Goal: Task Accomplishment & Management: Use online tool/utility

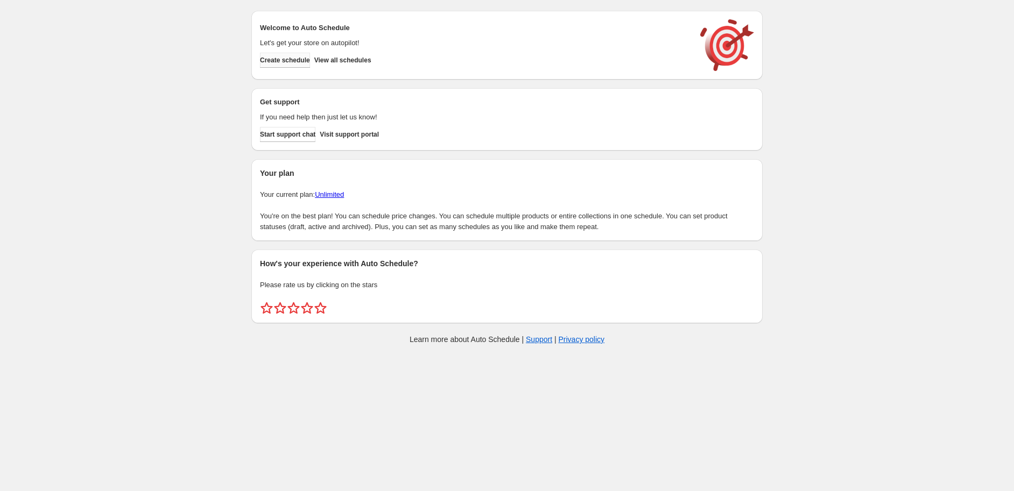
click at [285, 61] on span "Create schedule" at bounding box center [285, 60] width 50 height 9
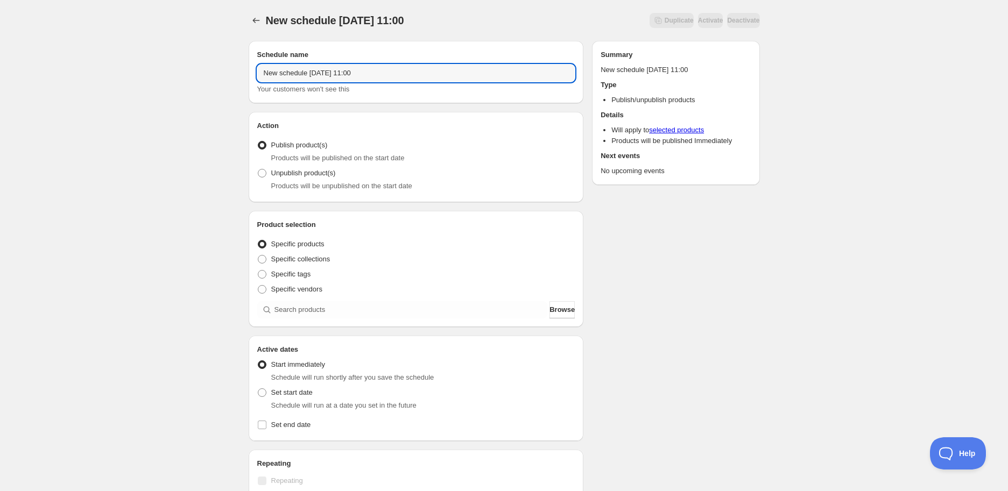
drag, startPoint x: 402, startPoint y: 72, endPoint x: 135, endPoint y: 71, distance: 267.4
click at [114, 71] on div "New schedule [DATE] 11:00. This page is ready New schedule [DATE] 11:00 Duplica…" at bounding box center [504, 410] width 1008 height 820
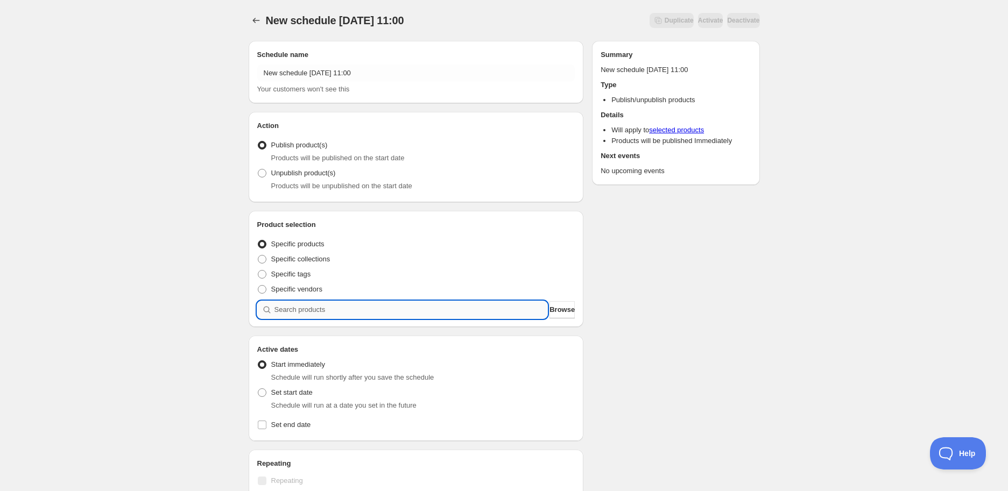
click at [305, 313] on input "search" at bounding box center [410, 309] width 273 height 17
paste input "STK002626"
type input "STK002626"
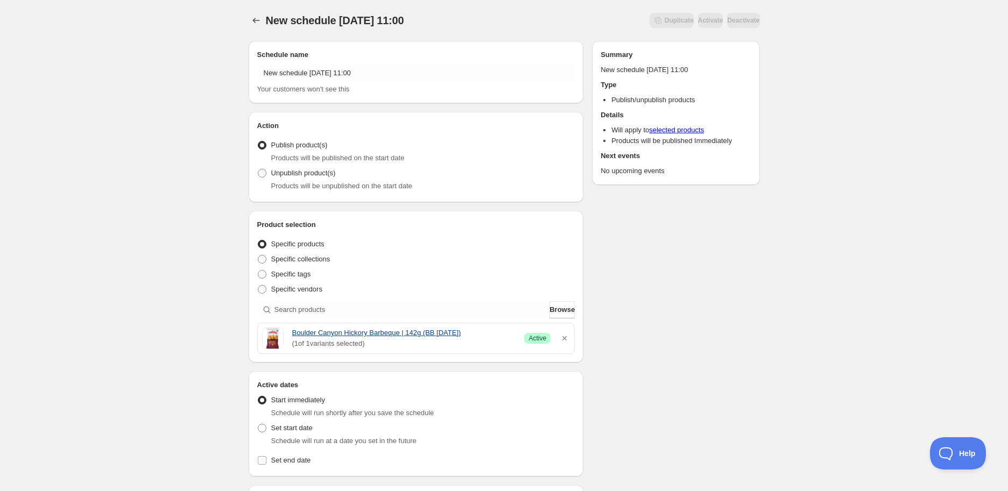
drag, startPoint x: 291, startPoint y: 333, endPoint x: 476, endPoint y: 336, distance: 185.1
click at [476, 336] on div "Boulder Canyon Hickory Barbeque | 142g (BB [DATE]) ( 1 of 1 variants selected) …" at bounding box center [416, 339] width 308 height 22
copy link "Boulder Canyon Hickory Barbeque | 142g (BB [DATE])"
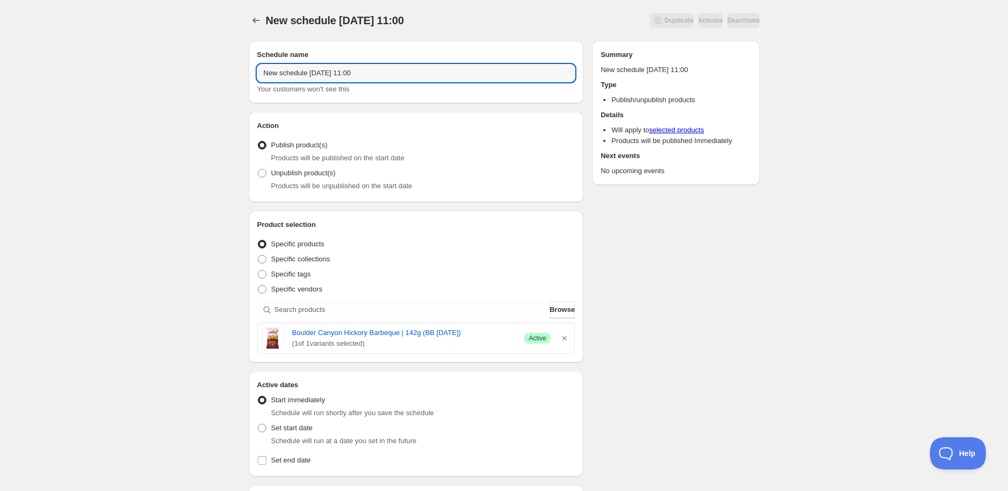
drag, startPoint x: 383, startPoint y: 69, endPoint x: 12, endPoint y: 113, distance: 373.8
click at [12, 113] on div "New schedule [DATE] 11:00. This page is ready New schedule [DATE] 11:00 Duplica…" at bounding box center [504, 427] width 1008 height 855
paste input "Boulder Canyon Hickory Barbeque | 142g (BB [DATE])"
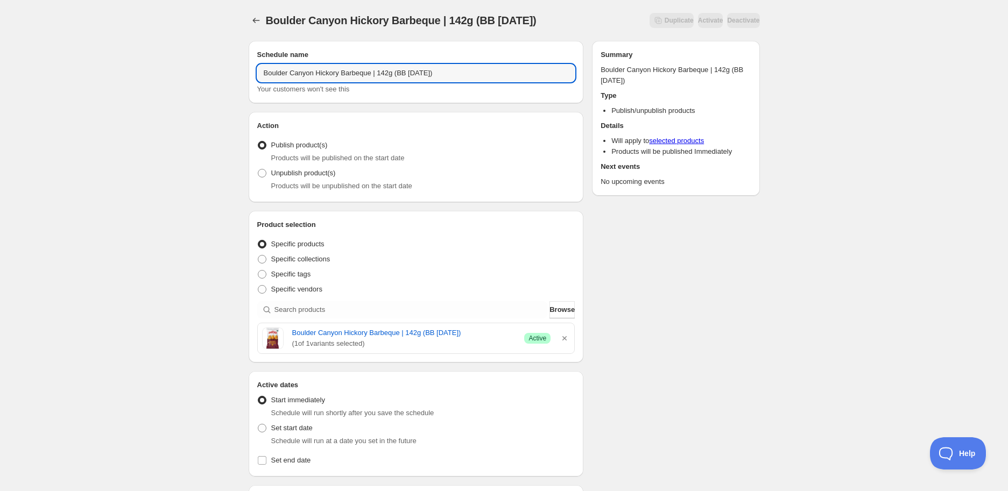
type input "Boulder Canyon Hickory Barbeque | 142g (BB [DATE])"
click at [309, 183] on span "Products will be unpublished on the start date" at bounding box center [341, 186] width 141 height 8
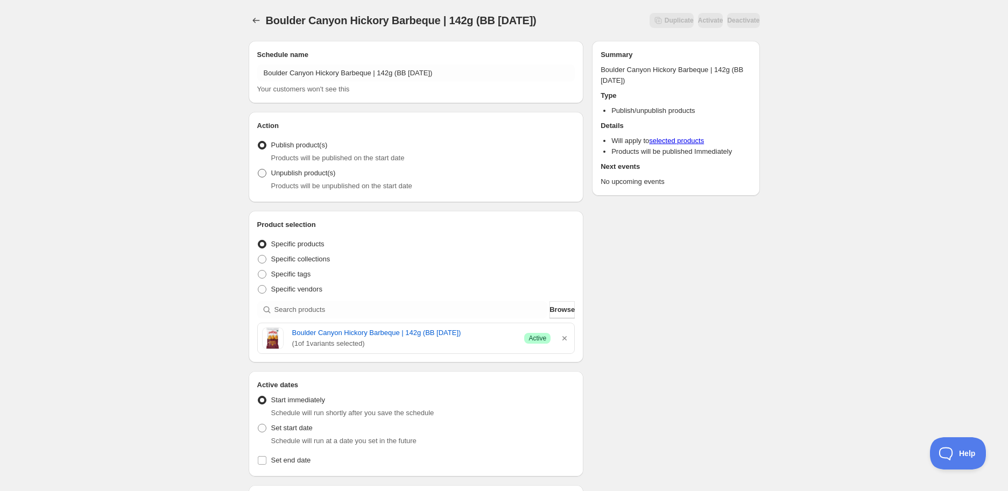
click at [303, 177] on span "Unpublish product(s)" at bounding box center [303, 173] width 65 height 8
click at [258, 169] on input "Unpublish product(s)" at bounding box center [258, 169] width 1 height 1
radio input "true"
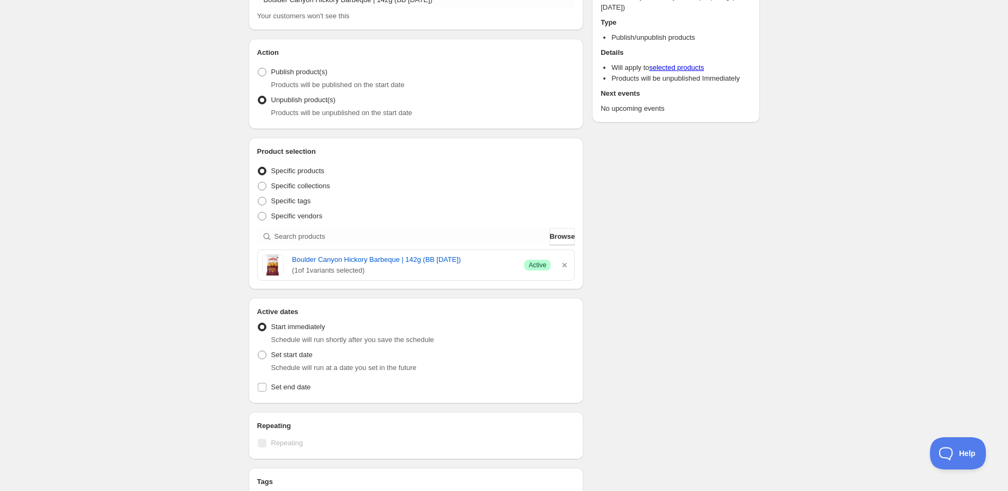
scroll to position [179, 0]
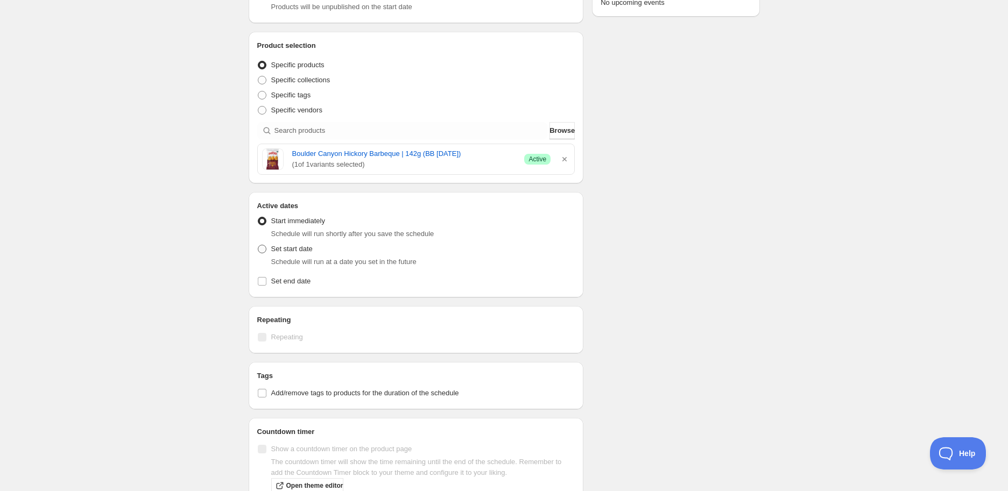
click at [285, 252] on span "Set start date" at bounding box center [291, 249] width 41 height 8
click at [258, 245] on input "Set start date" at bounding box center [258, 245] width 1 height 1
radio input "true"
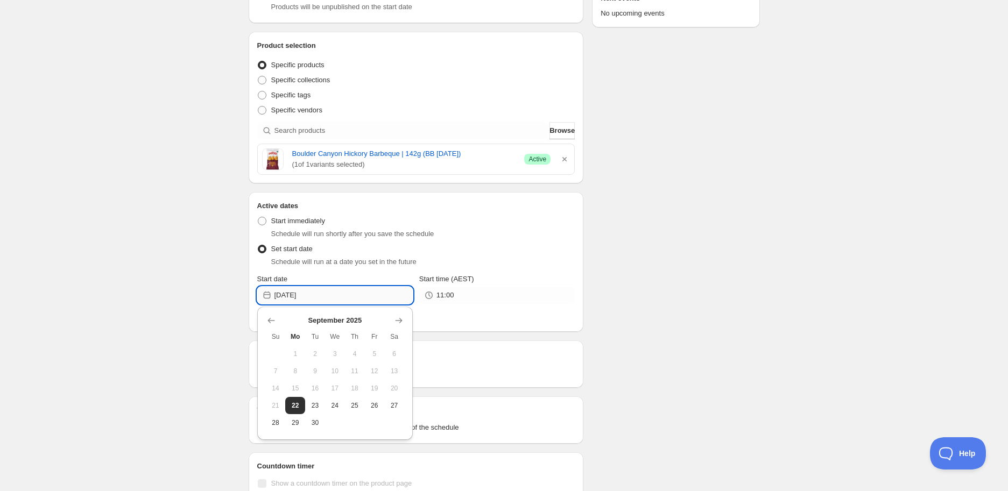
click at [358, 293] on input "[DATE]" at bounding box center [343, 295] width 138 height 17
drag, startPoint x: 400, startPoint y: 323, endPoint x: 401, endPoint y: 338, distance: 15.6
click at [401, 323] on icon "Show next month, October 2025" at bounding box center [398, 320] width 11 height 11
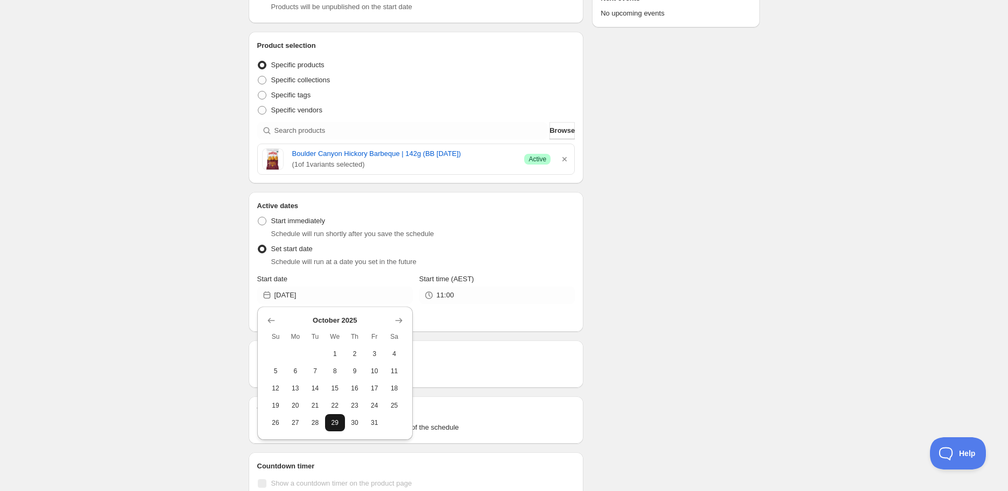
click at [338, 424] on span "29" at bounding box center [334, 423] width 11 height 9
type input "[DATE]"
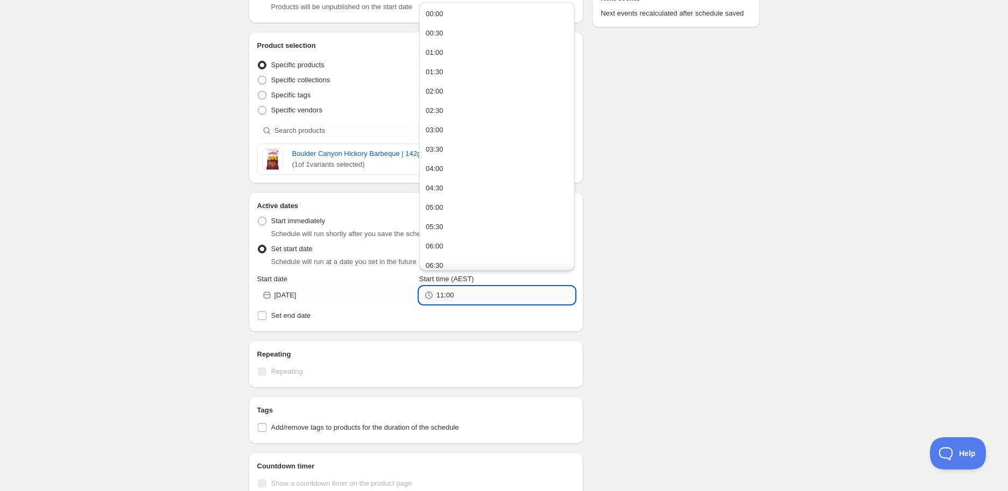
click at [476, 294] on input "11:00" at bounding box center [505, 295] width 138 height 17
click at [452, 204] on button "05:00" at bounding box center [496, 207] width 149 height 17
type input "05:00"
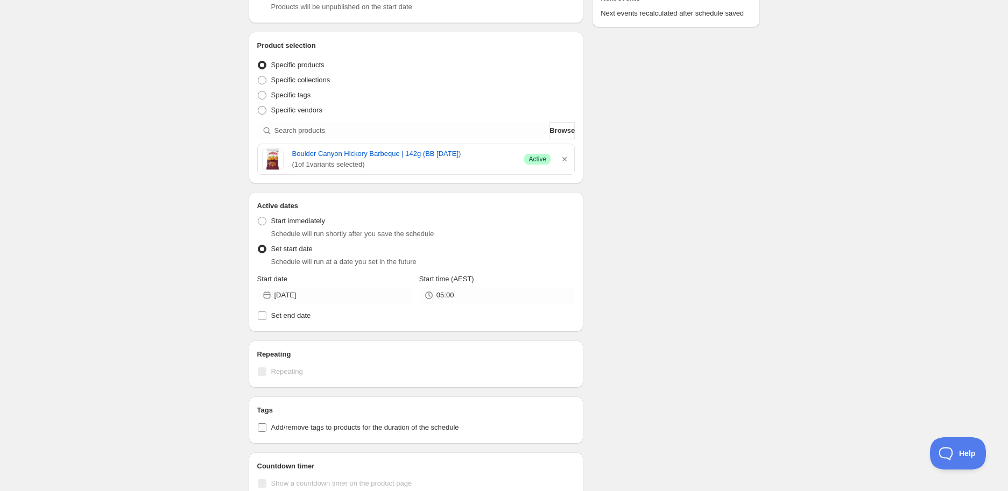
click at [308, 429] on span "Add/remove tags to products for the duration of the schedule" at bounding box center [365, 427] width 188 height 8
click at [266, 429] on input "Add/remove tags to products for the duration of the schedule" at bounding box center [262, 427] width 9 height 9
checkbox input "true"
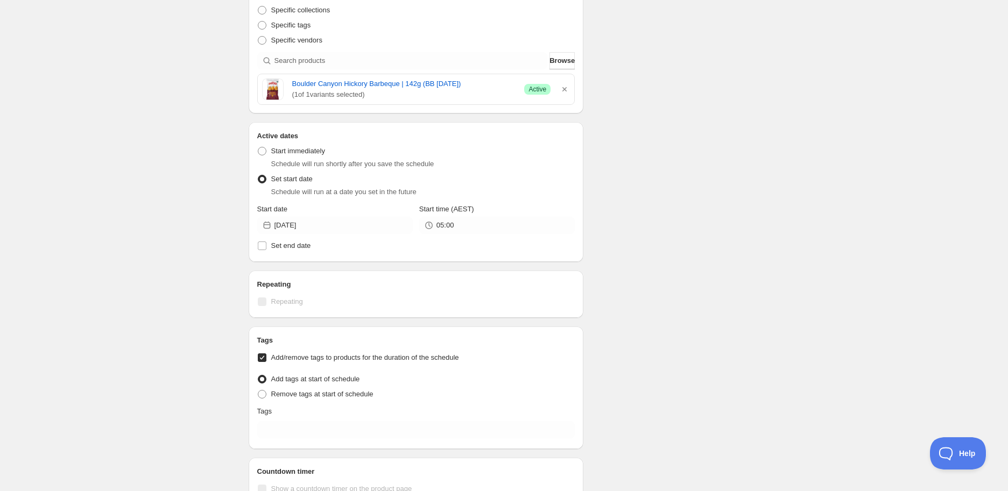
scroll to position [358, 0]
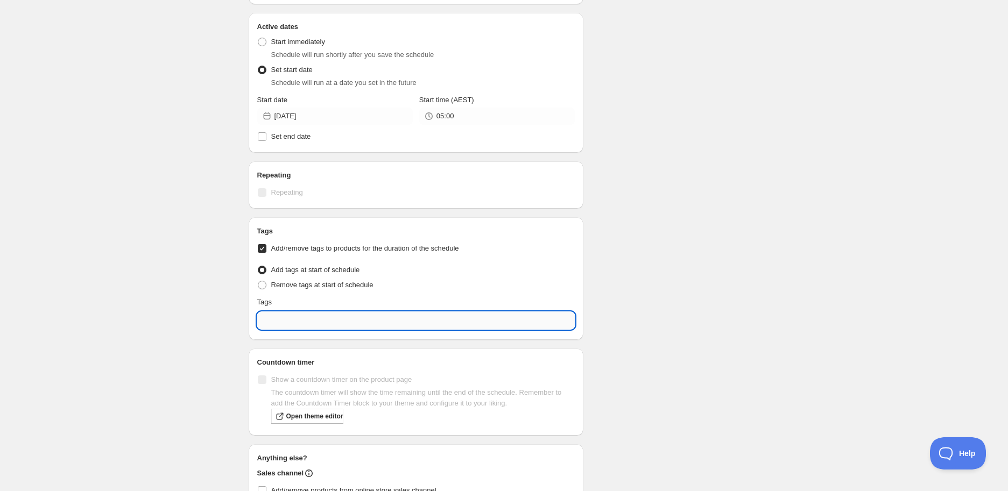
click at [296, 320] on input "text" at bounding box center [416, 320] width 318 height 17
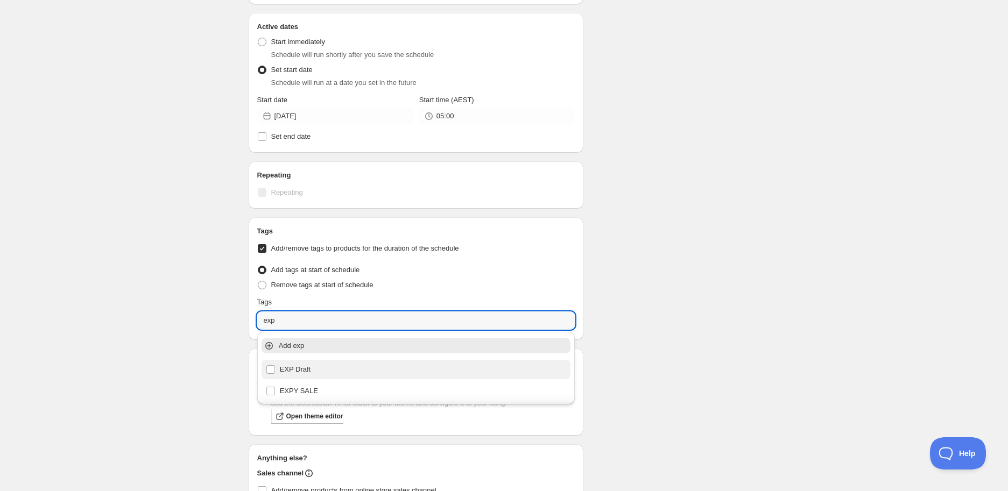
click at [307, 364] on div "EXP Draft" at bounding box center [416, 369] width 301 height 15
type input "EXP Draft"
checkbox input "true"
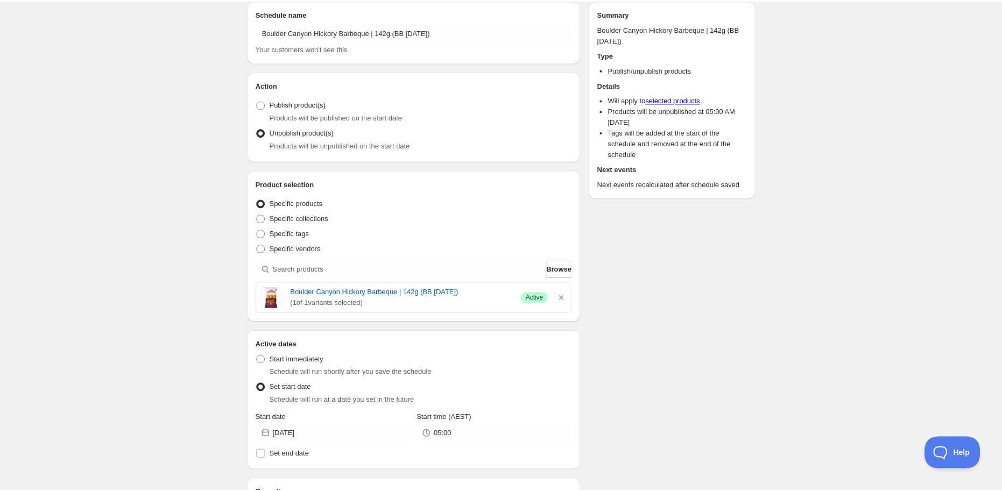
scroll to position [0, 0]
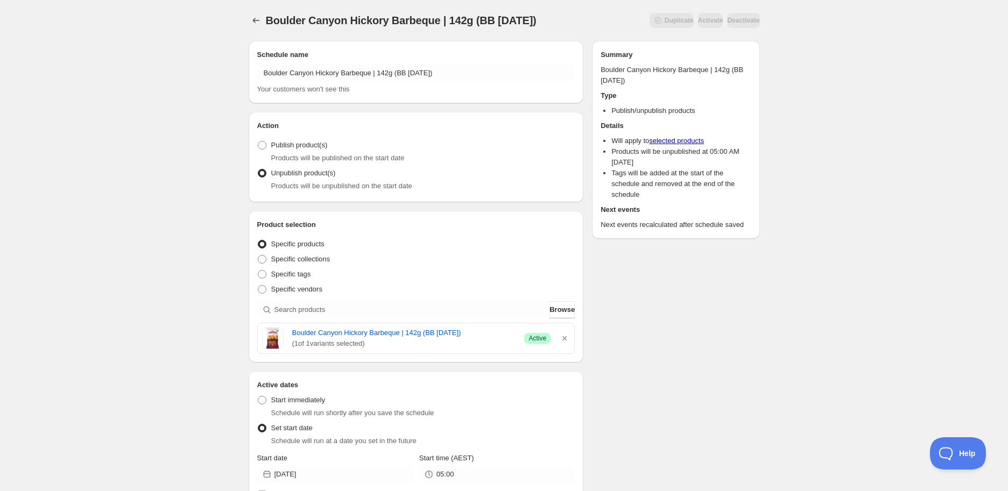
type input "EXP Draft"
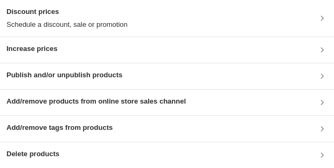
click at [75, 34] on h3 "Publish and/or unpublish products" at bounding box center [64, 75] width 116 height 11
